Goal: Task Accomplishment & Management: Use online tool/utility

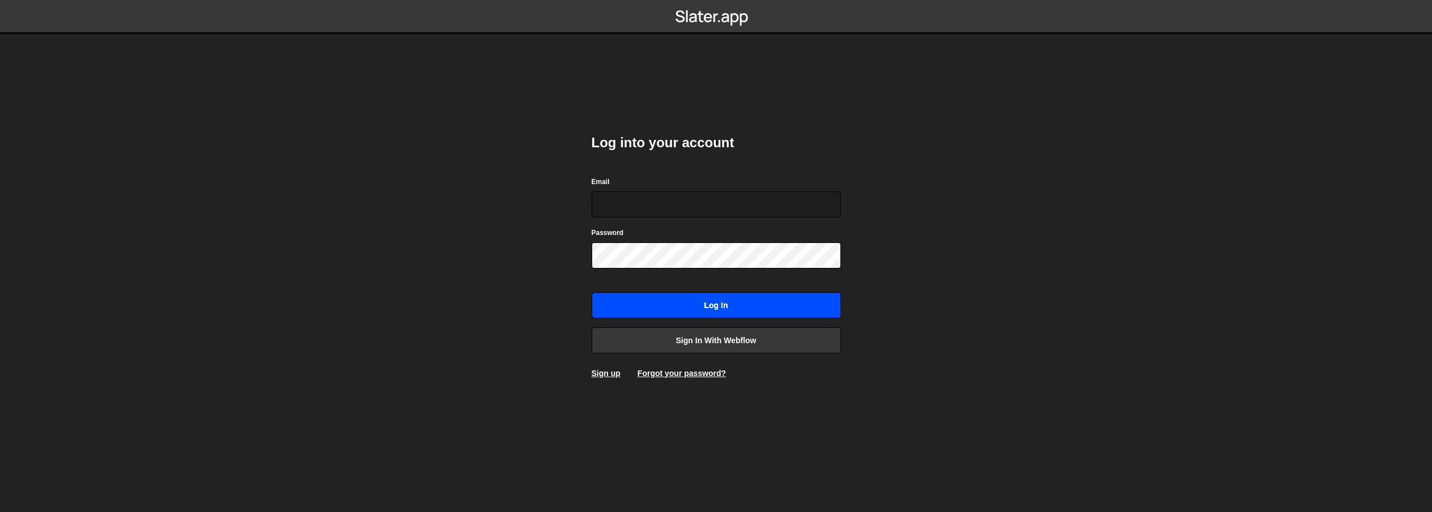
click at [686, 311] on input "Log in" at bounding box center [716, 305] width 249 height 26
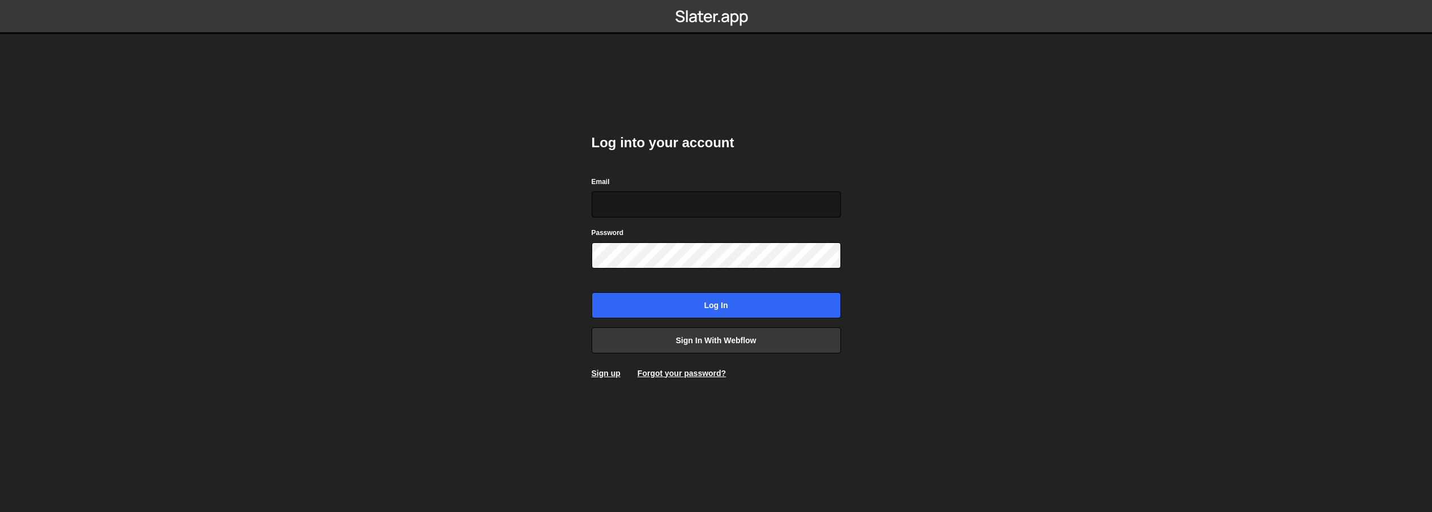
click at [741, 207] on input "Email" at bounding box center [716, 205] width 249 height 26
click at [716, 0] on com-1password-button at bounding box center [716, 0] width 0 height 0
type input "hey@tonyseets.com"
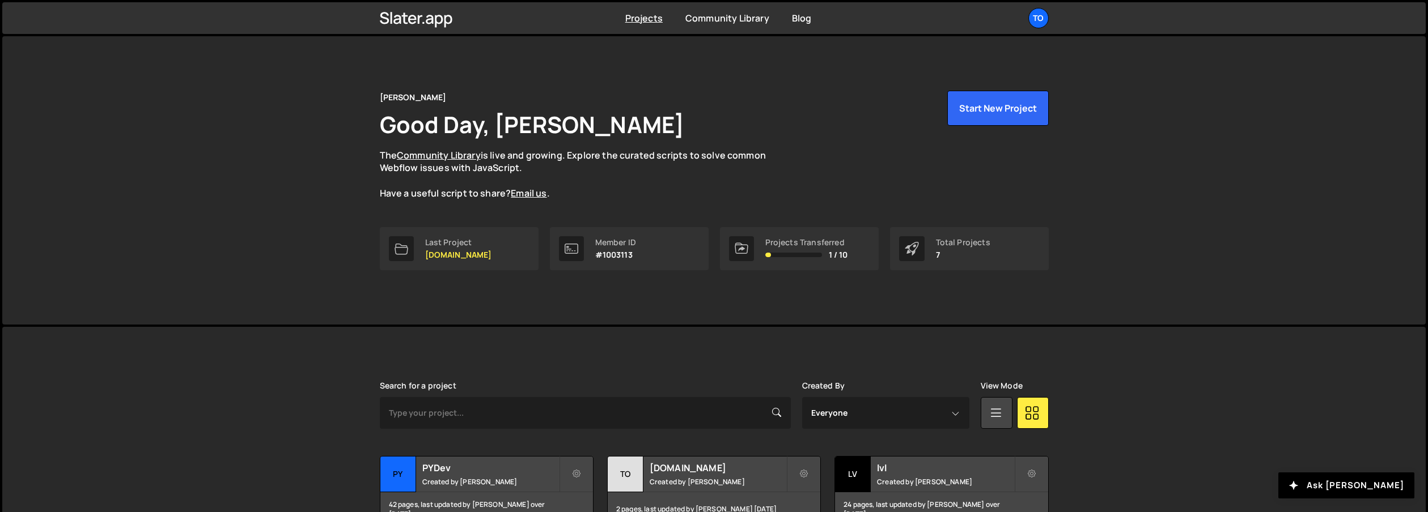
click at [716, 176] on p "The Community Library is live and growing. Explore the curated scripts to solve…" at bounding box center [584, 174] width 408 height 51
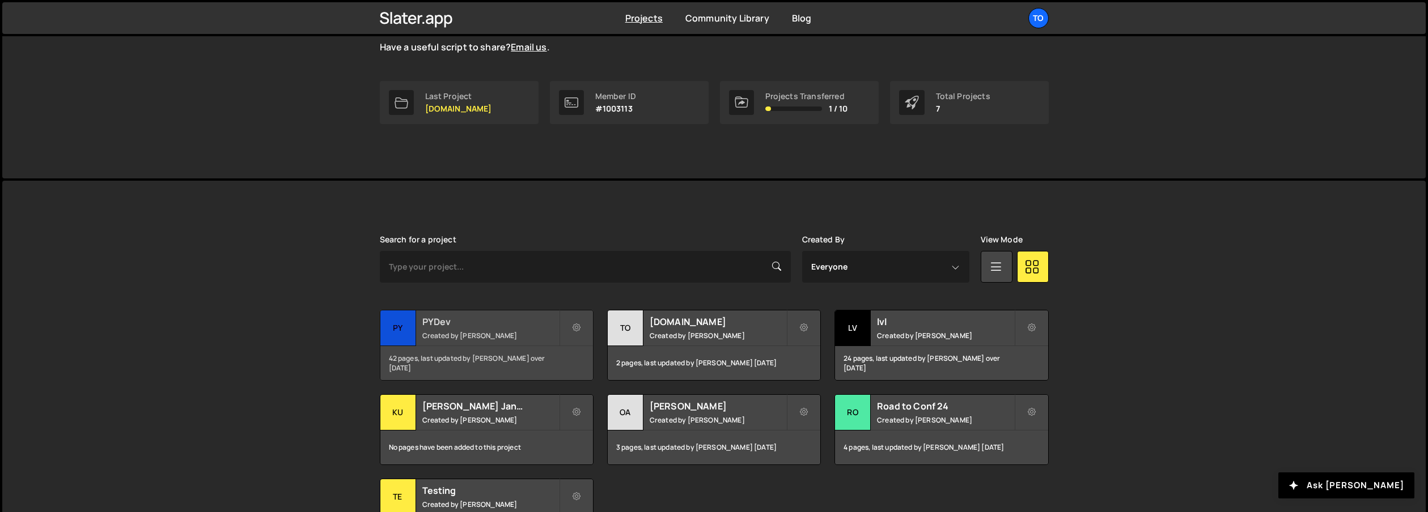
scroll to position [162, 0]
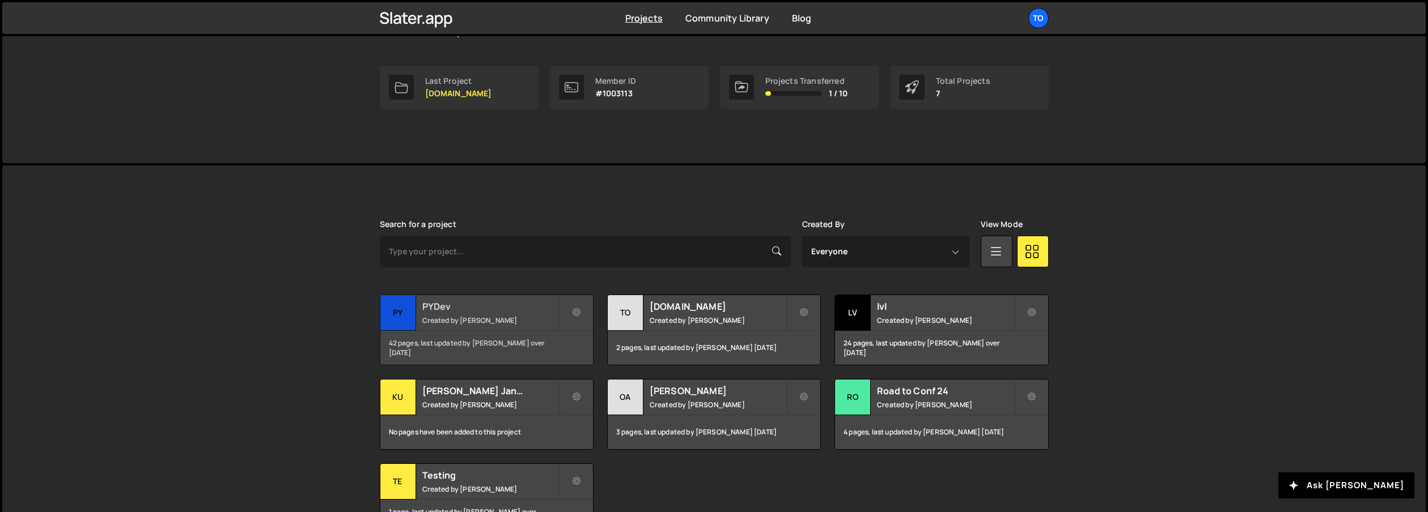
click at [506, 339] on div "42 pages, last updated by Tony Seets over 1 year ago" at bounding box center [486, 348] width 213 height 34
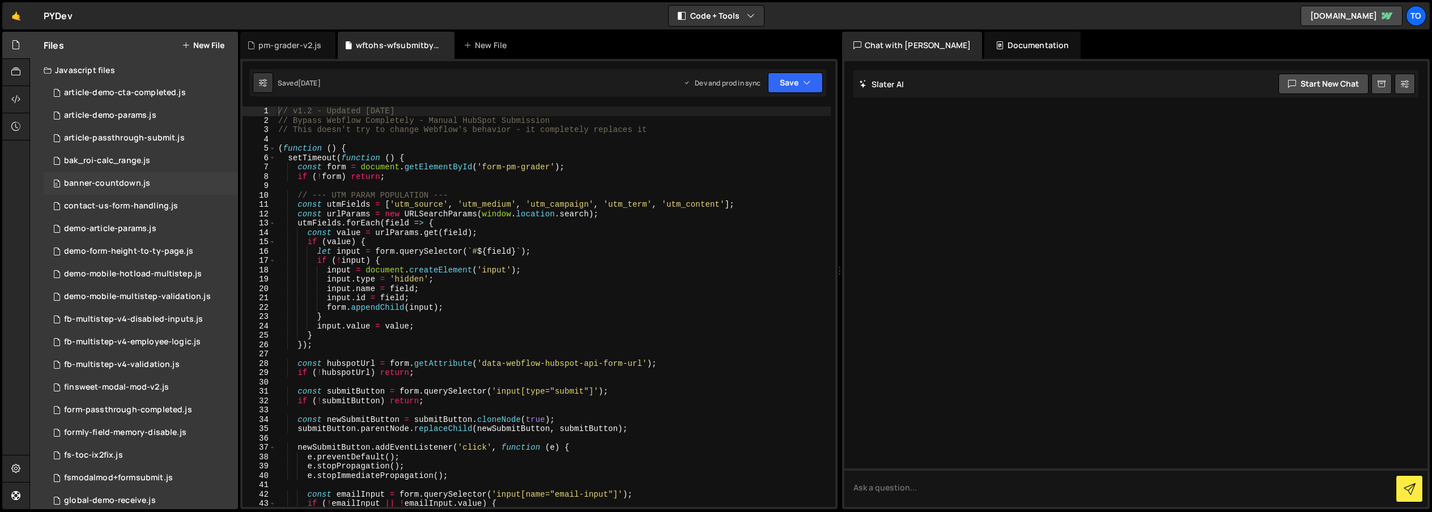
click at [118, 190] on div "0 banner-countdown.js 0" at bounding box center [141, 183] width 194 height 23
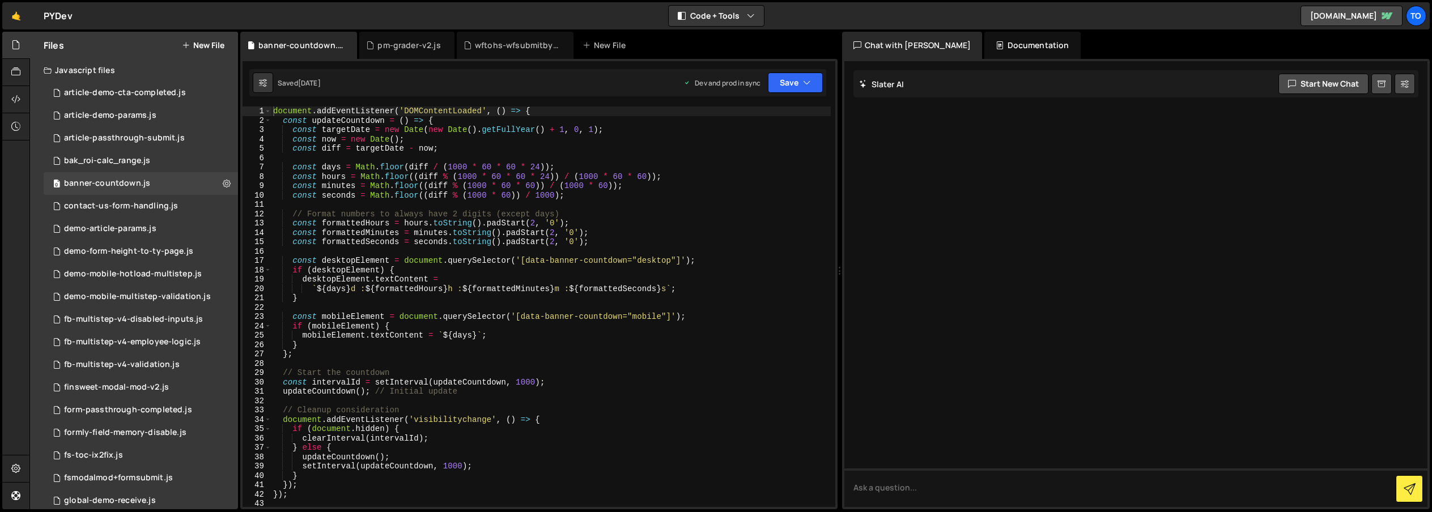
type textarea "const minutes = Math.floor((diff % (1000 * 60 * 60)) / (1000 * 60));"
click at [389, 181] on div "document . addEventListener ( 'DOMContentLoaded' , ( ) => { const updateCountdo…" at bounding box center [551, 316] width 560 height 419
click at [431, 209] on div "document . addEventListener ( 'DOMContentLoaded' , ( ) => { const updateCountdo…" at bounding box center [551, 316] width 560 height 419
click at [578, 229] on div "document . addEventListener ( 'DOMContentLoaded' , ( ) => { const updateCountdo…" at bounding box center [551, 316] width 560 height 419
type textarea "const formattedMinutes = minutes.toString().padStart(2, '0');"
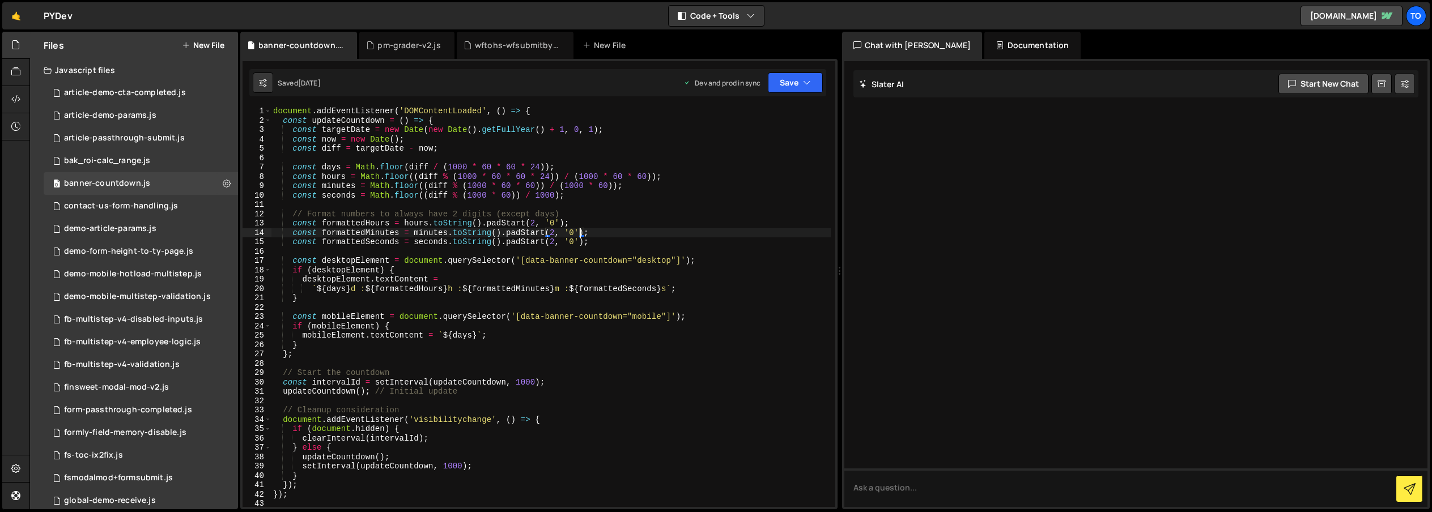
click at [548, 252] on div "document . addEventListener ( 'DOMContentLoaded' , ( ) => { const updateCountdo…" at bounding box center [551, 316] width 560 height 419
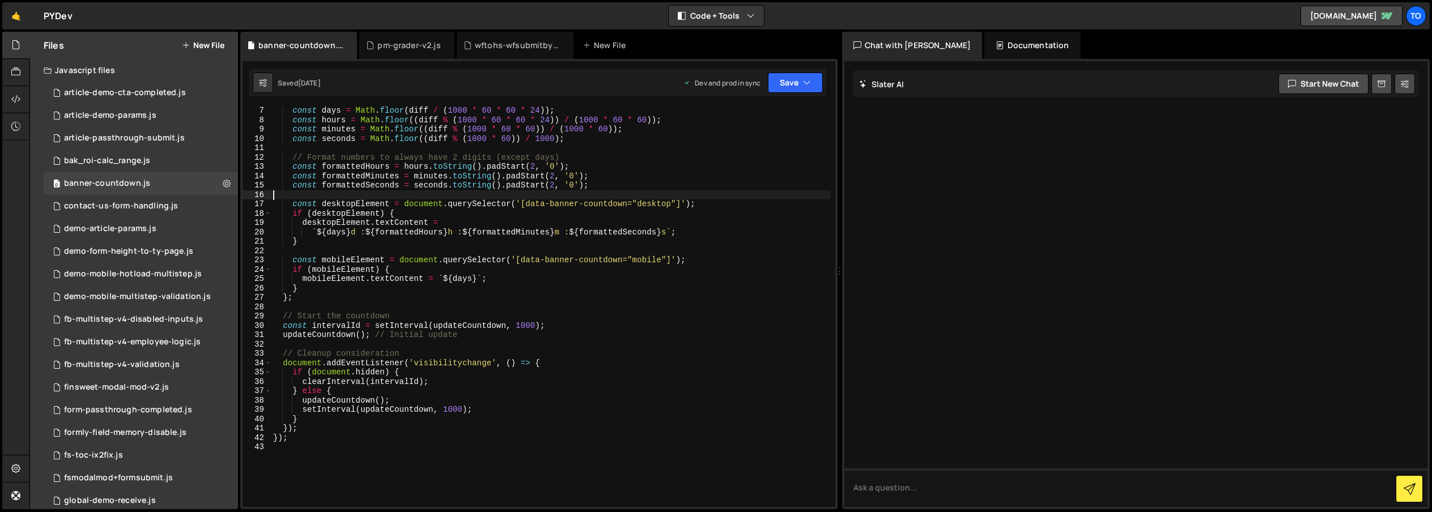
scroll to position [57, 0]
click at [564, 271] on div "const days = Math . floor ( diff / ( 1000 * 60 * 60 * 24 )) ; const hours = Mat…" at bounding box center [551, 315] width 560 height 419
click at [511, 210] on div "const days = Math . floor ( diff / ( 1000 * 60 * 60 * 24 )) ; const hours = Mat…" at bounding box center [551, 315] width 560 height 419
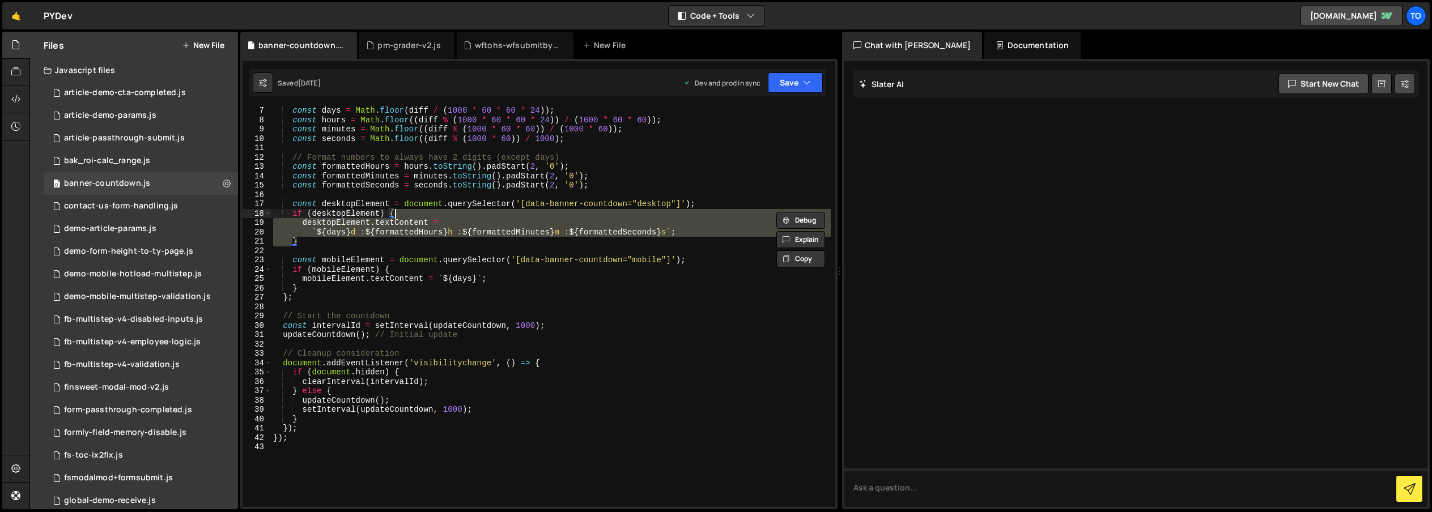
type textarea "});"
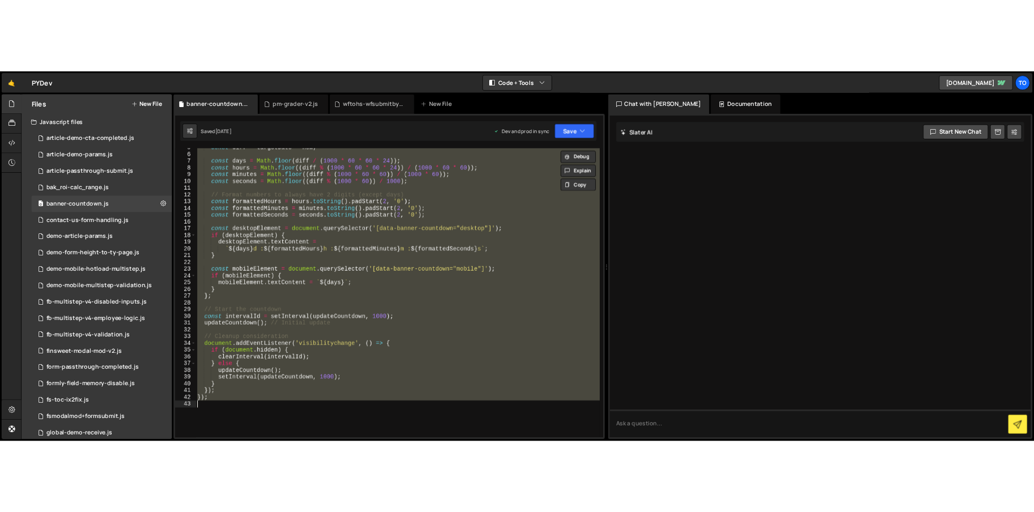
scroll to position [0, 0]
